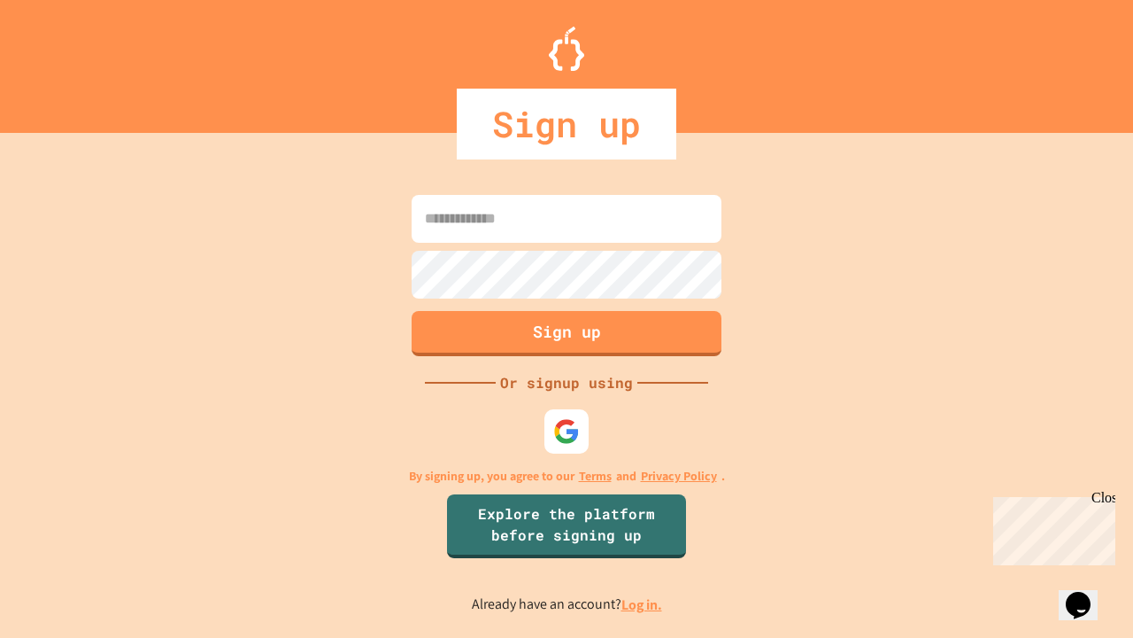
click at [643, 604] on link "Log in." at bounding box center [642, 604] width 41 height 19
